Goal: Information Seeking & Learning: Check status

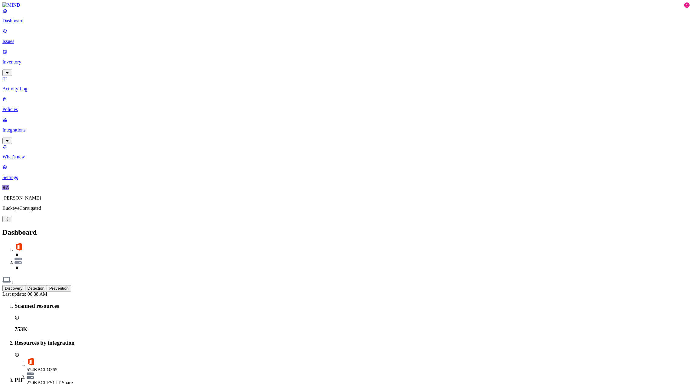
click at [27, 59] on p "Inventory" at bounding box center [345, 61] width 687 height 5
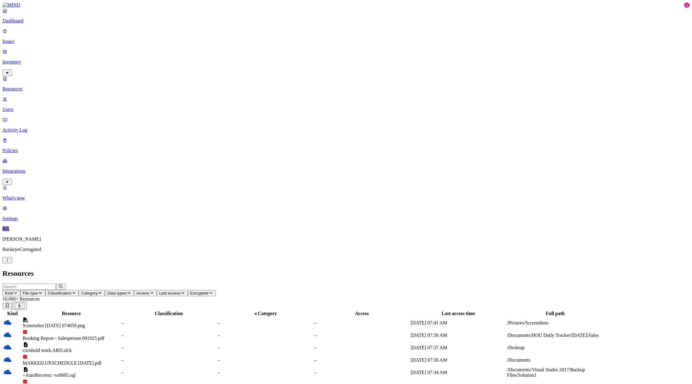
click at [18, 291] on icon "button" at bounding box center [15, 293] width 5 height 4
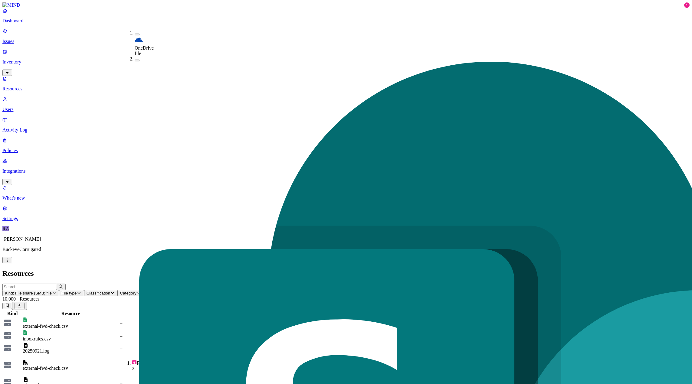
scroll to position [38, 0]
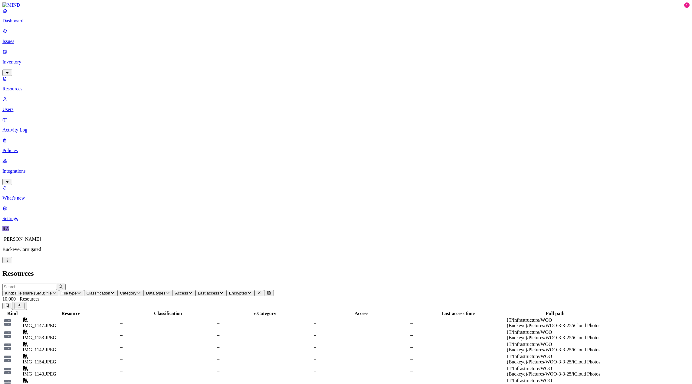
click at [56, 284] on input "text" at bounding box center [29, 287] width 54 height 6
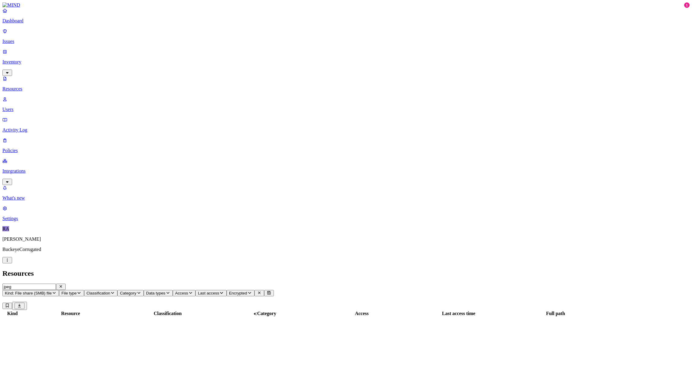
type input "jpeg"
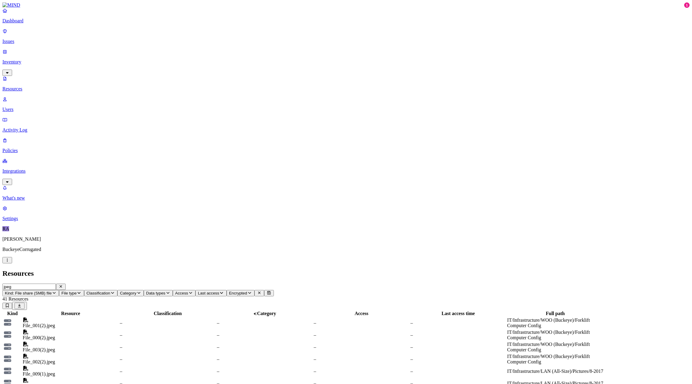
click at [27, 24] on p "Dashboard" at bounding box center [345, 20] width 687 height 5
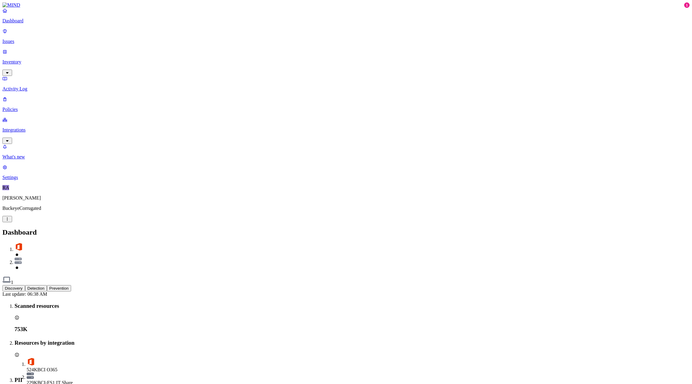
click at [47, 285] on button "Detection" at bounding box center [36, 288] width 22 height 6
click at [25, 285] on button "Discovery" at bounding box center [13, 288] width 23 height 6
click at [24, 39] on p "Issues" at bounding box center [345, 41] width 687 height 5
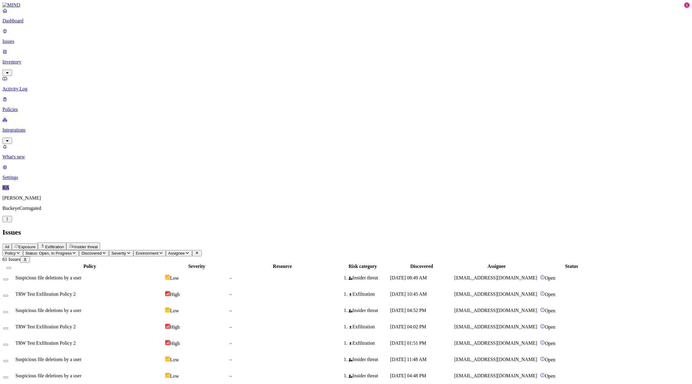
click at [81, 308] on span "Suspicious file deletions by a user" at bounding box center [48, 310] width 66 height 5
click at [76, 324] on span "TRW Test Exfiltration Policy 2" at bounding box center [45, 326] width 60 height 5
click at [81, 308] on span "Suspicious file deletions by a user" at bounding box center [48, 310] width 66 height 5
click at [81, 357] on span "Suspicious file deletions by a user" at bounding box center [48, 359] width 66 height 5
click at [81, 373] on span "Suspicious file deletions by a user" at bounding box center [48, 375] width 66 height 5
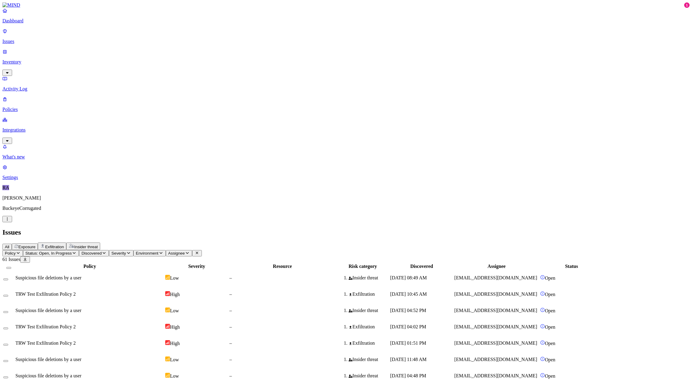
click at [18, 132] on nav "Dashboard Issues Inventory Activity Log Policies Integrations What's new 1 Sett…" at bounding box center [345, 94] width 687 height 172
click at [19, 160] on p "What's new" at bounding box center [345, 156] width 687 height 5
click at [355, 243] on div "All Exposure Exfiltration Insider threat" at bounding box center [345, 247] width 687 height 8
click at [24, 24] on p "Dashboard" at bounding box center [345, 20] width 687 height 5
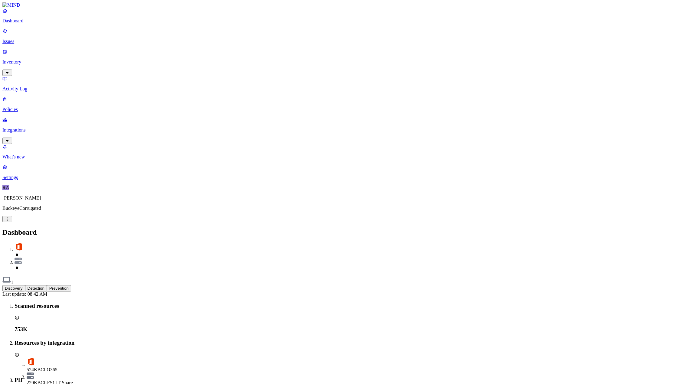
click at [30, 24] on p "Dashboard" at bounding box center [345, 20] width 687 height 5
